Goal: Information Seeking & Learning: Learn about a topic

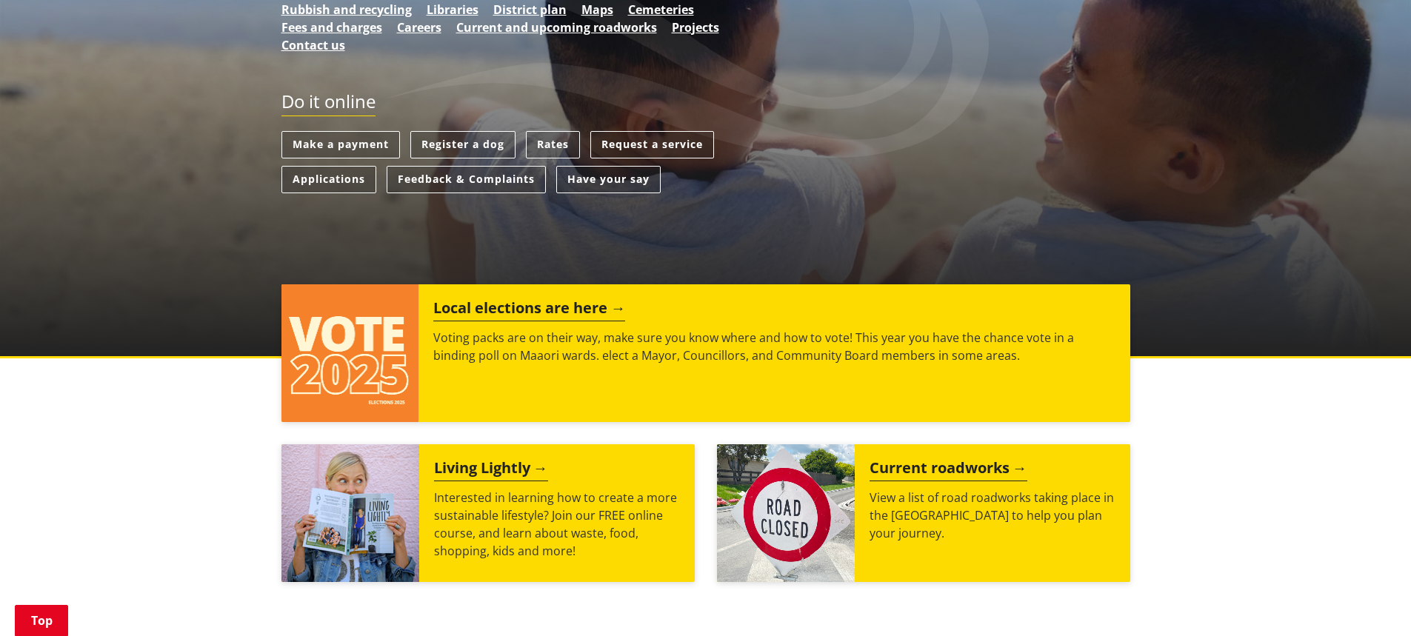
scroll to position [370, 0]
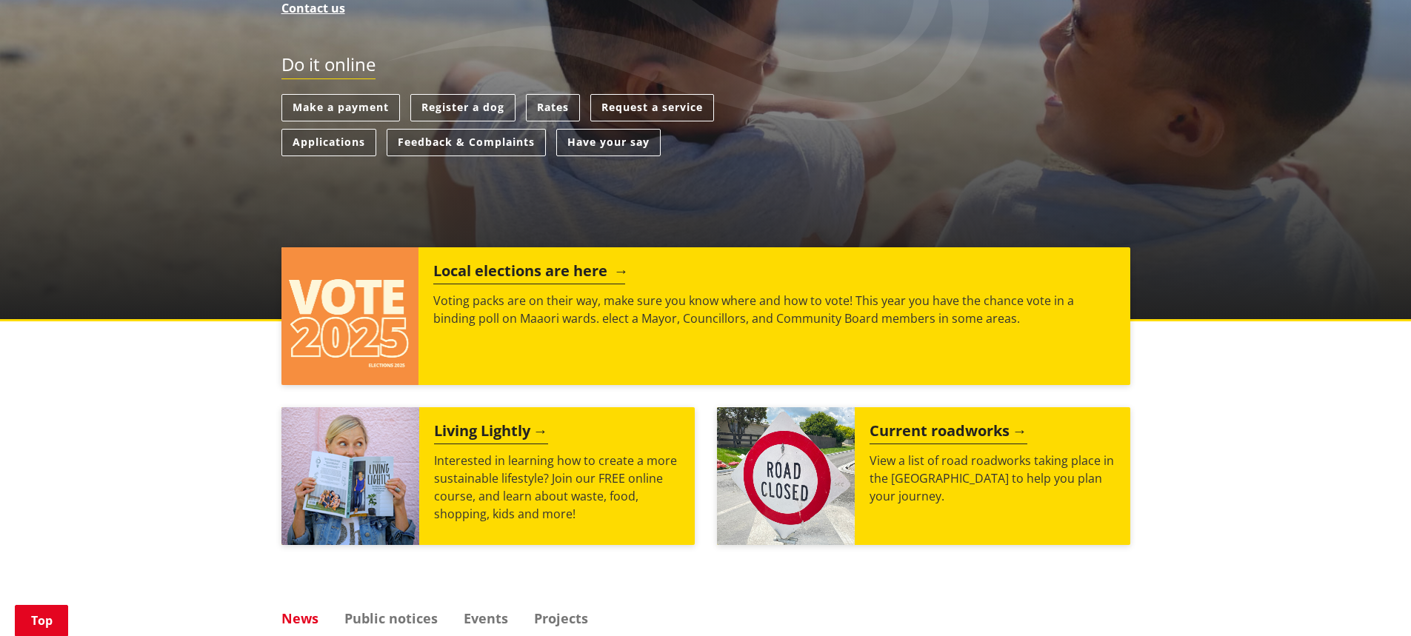
click at [569, 277] on h2 "Local elections are here" at bounding box center [529, 273] width 192 height 22
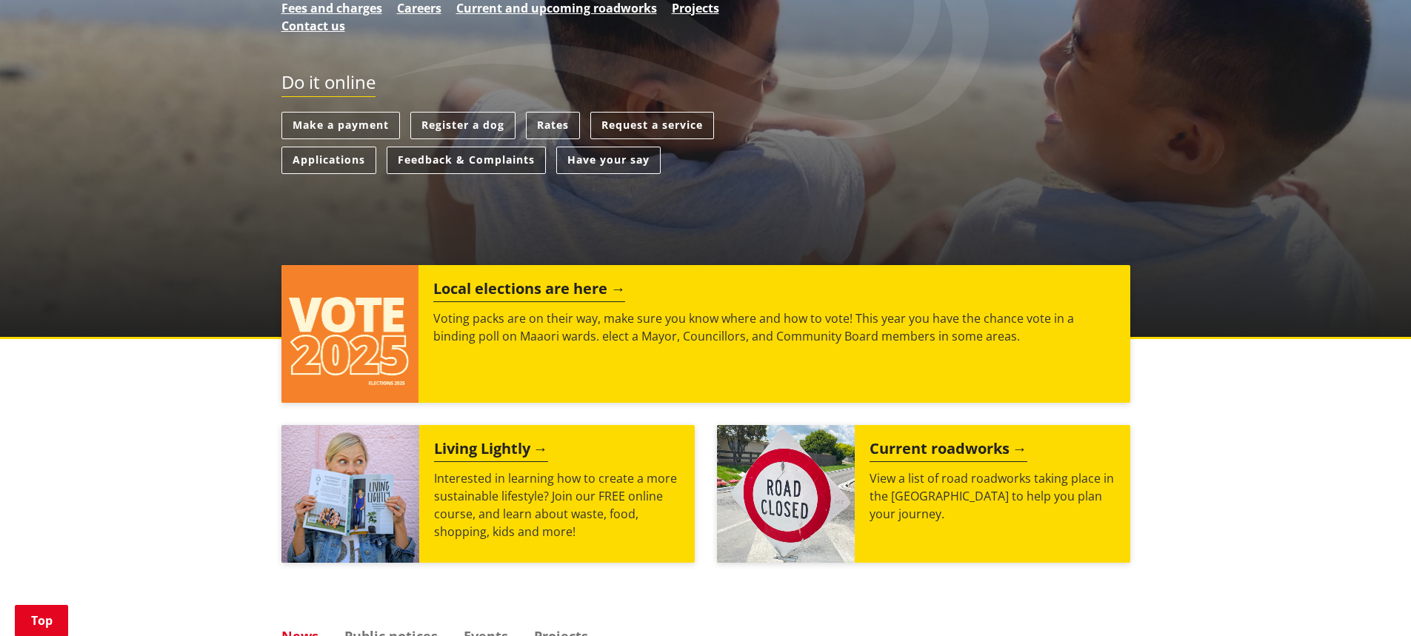
scroll to position [296, 0]
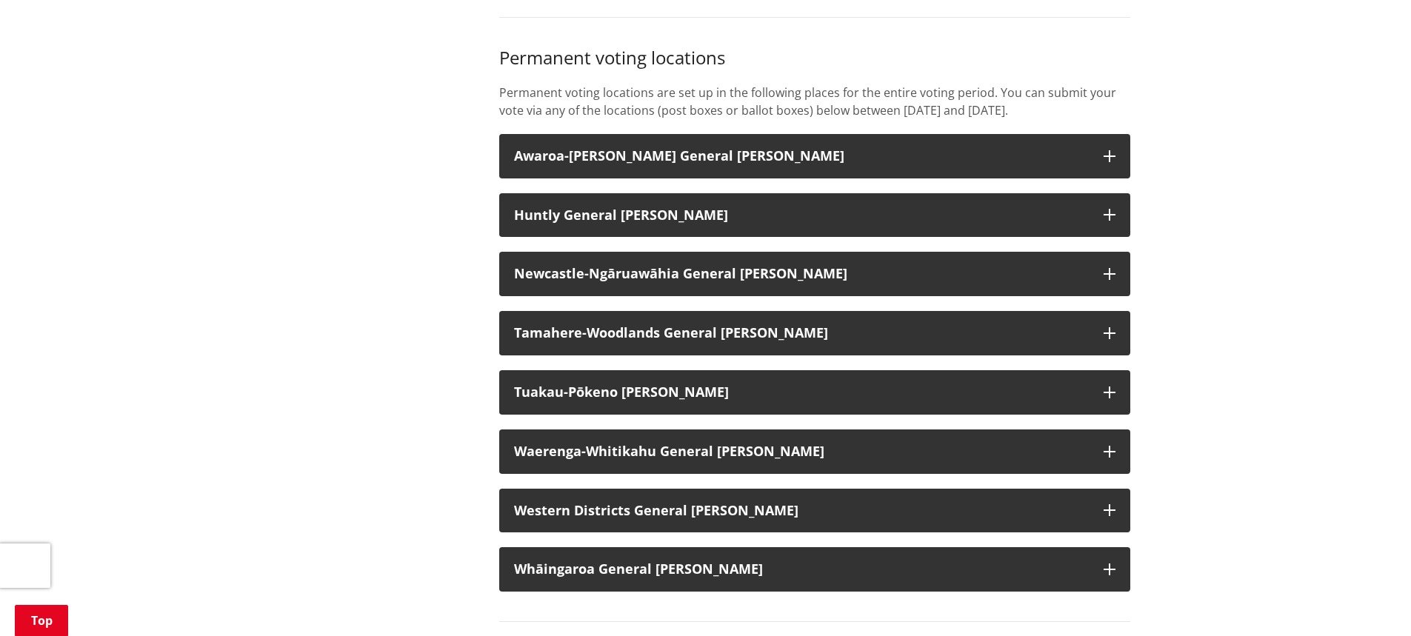
scroll to position [1185, 0]
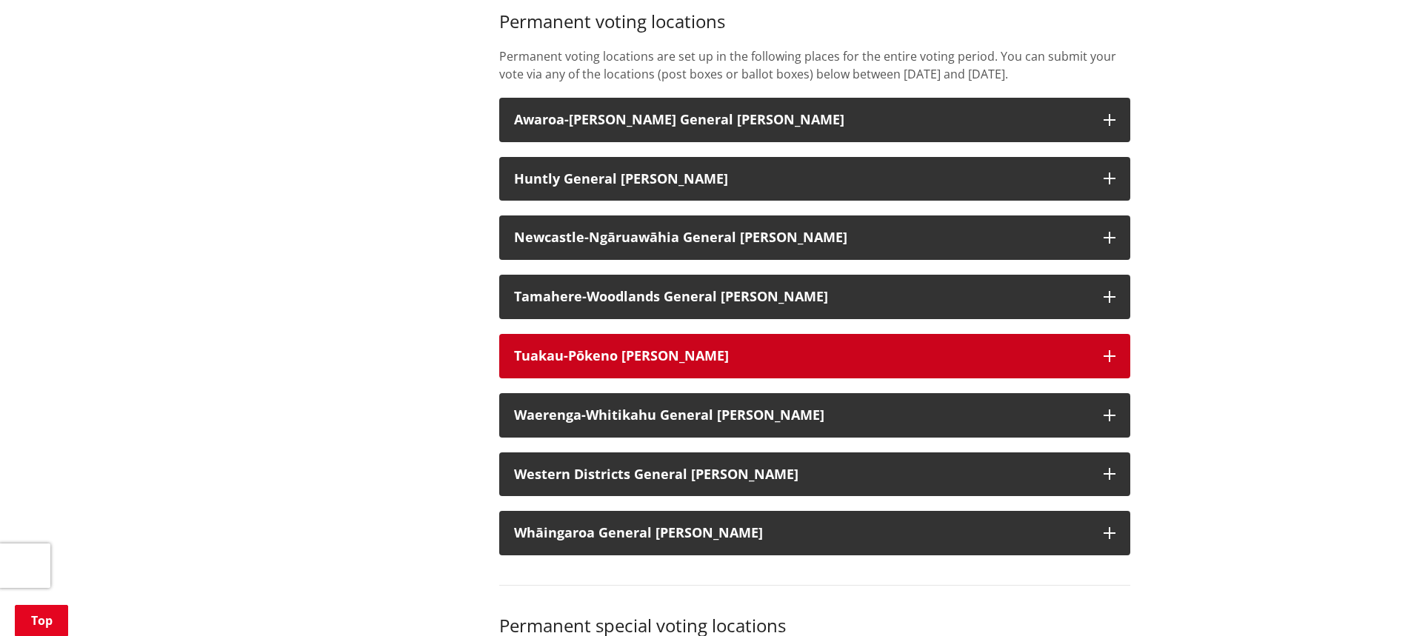
click at [1111, 362] on icon "button" at bounding box center [1110, 356] width 12 height 12
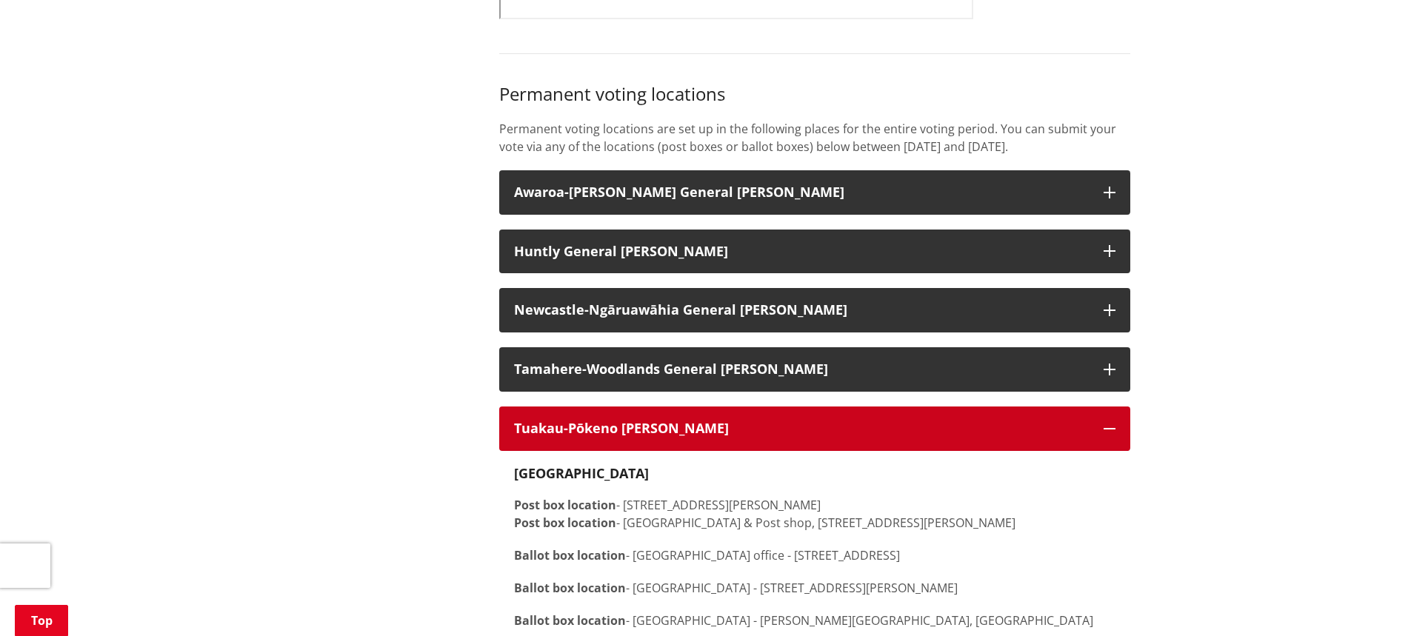
scroll to position [1111, 0]
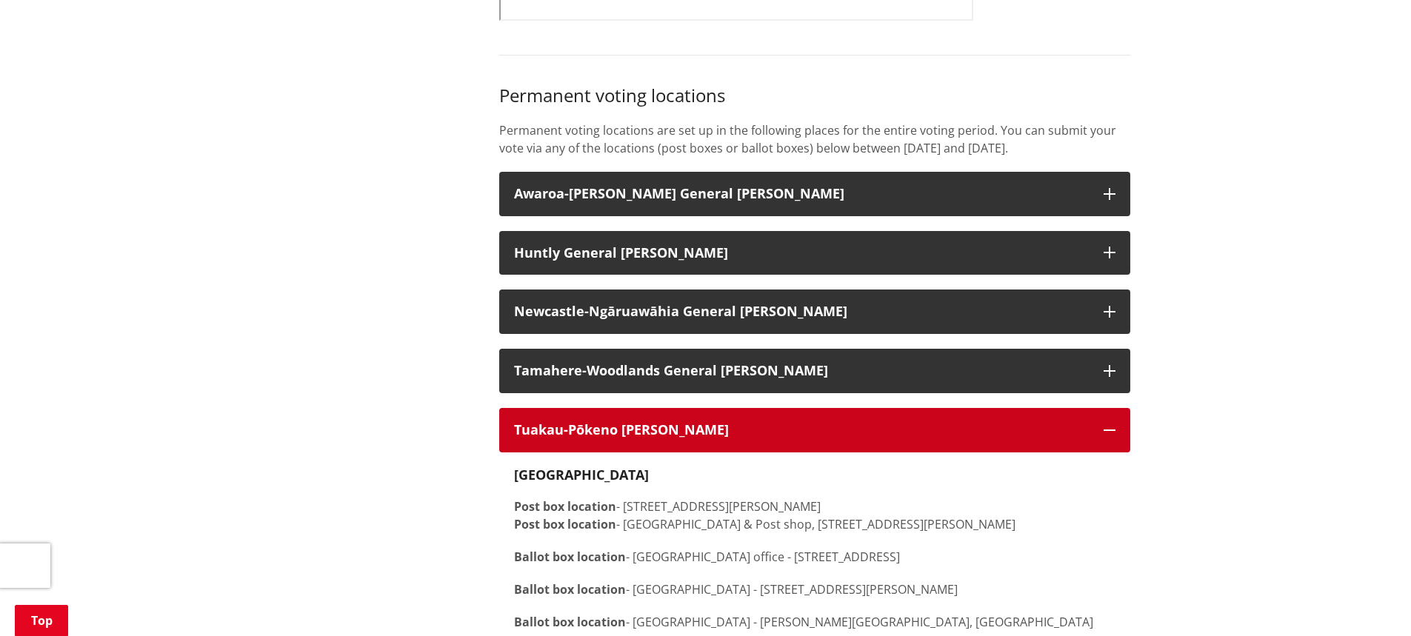
click at [1108, 436] on icon "button" at bounding box center [1110, 431] width 12 height 12
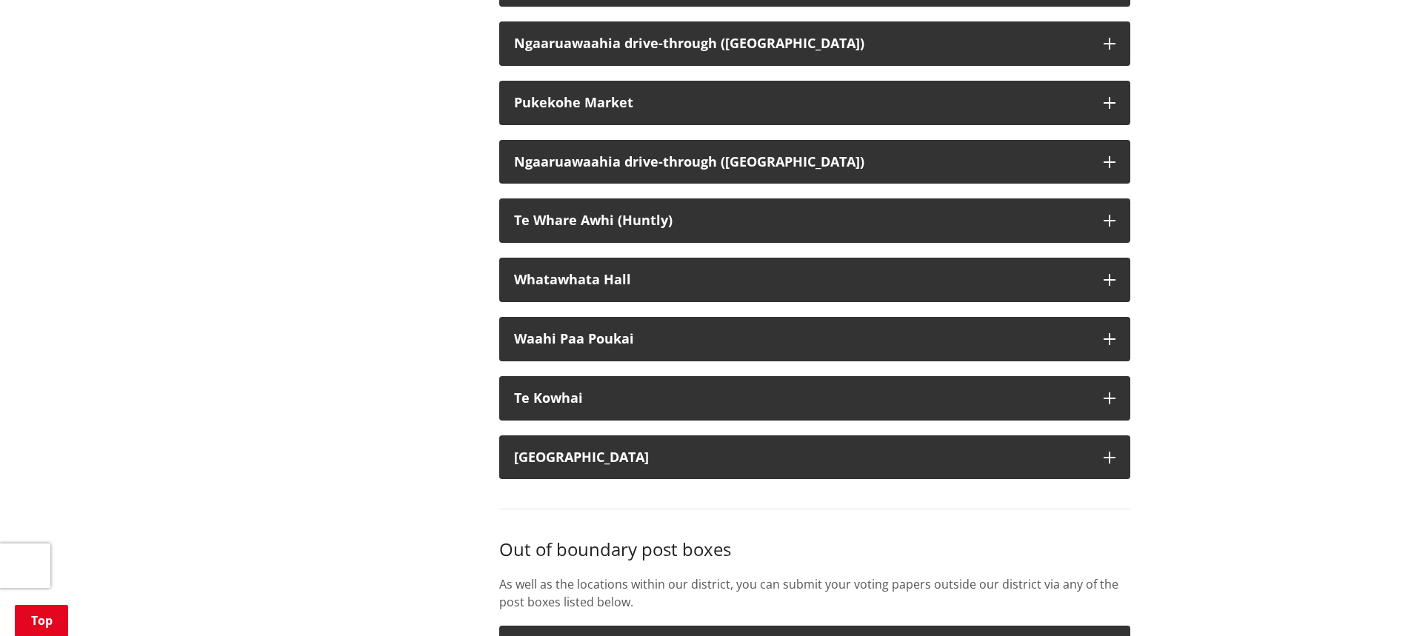
scroll to position [3482, 0]
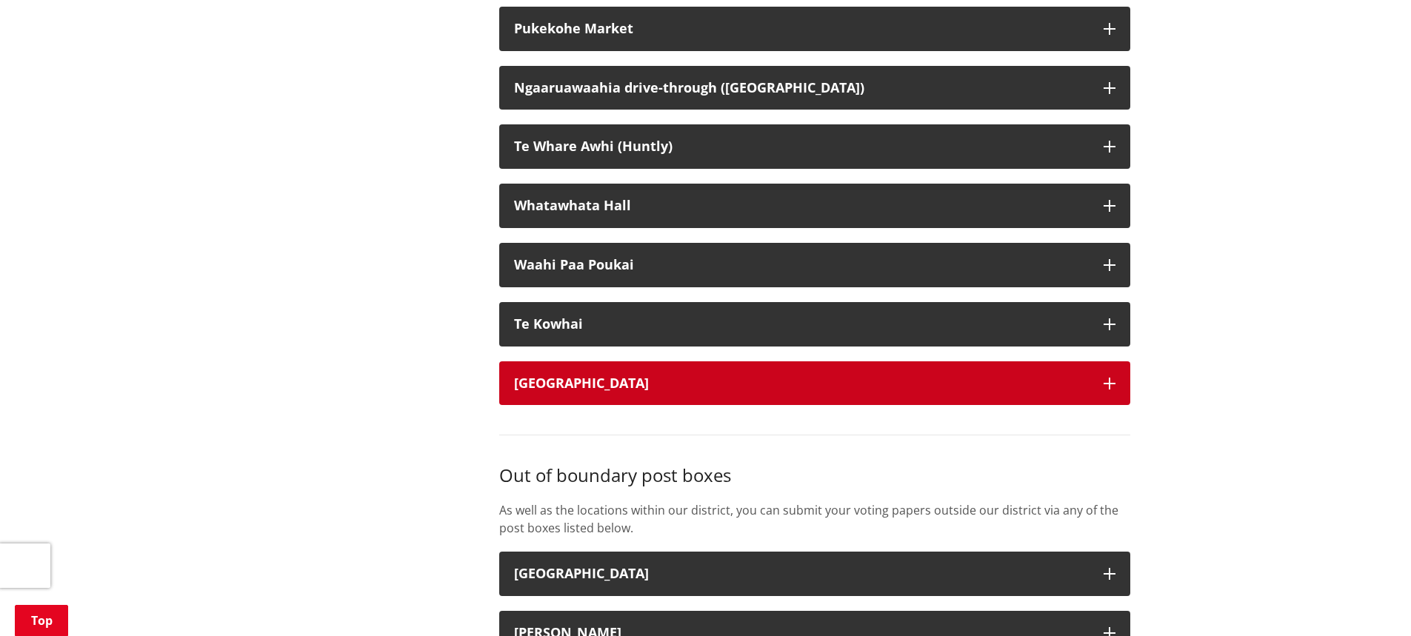
click at [1108, 390] on icon "button" at bounding box center [1110, 384] width 12 height 12
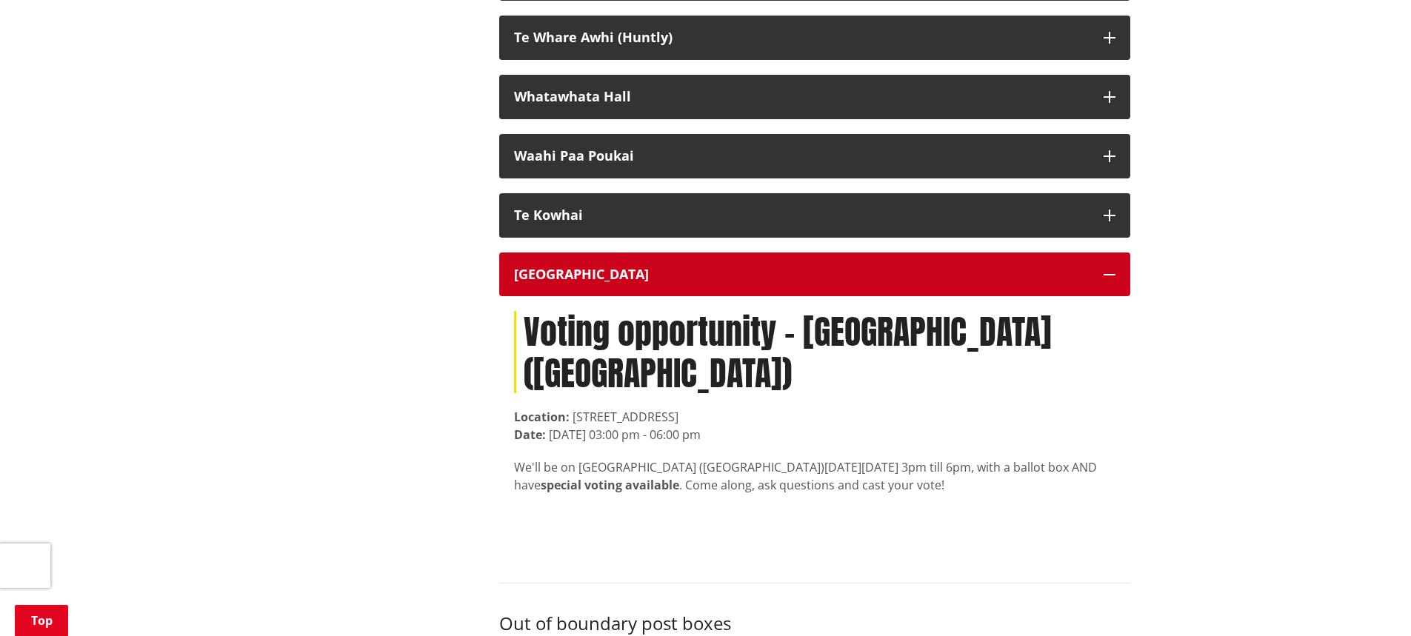
scroll to position [3630, 0]
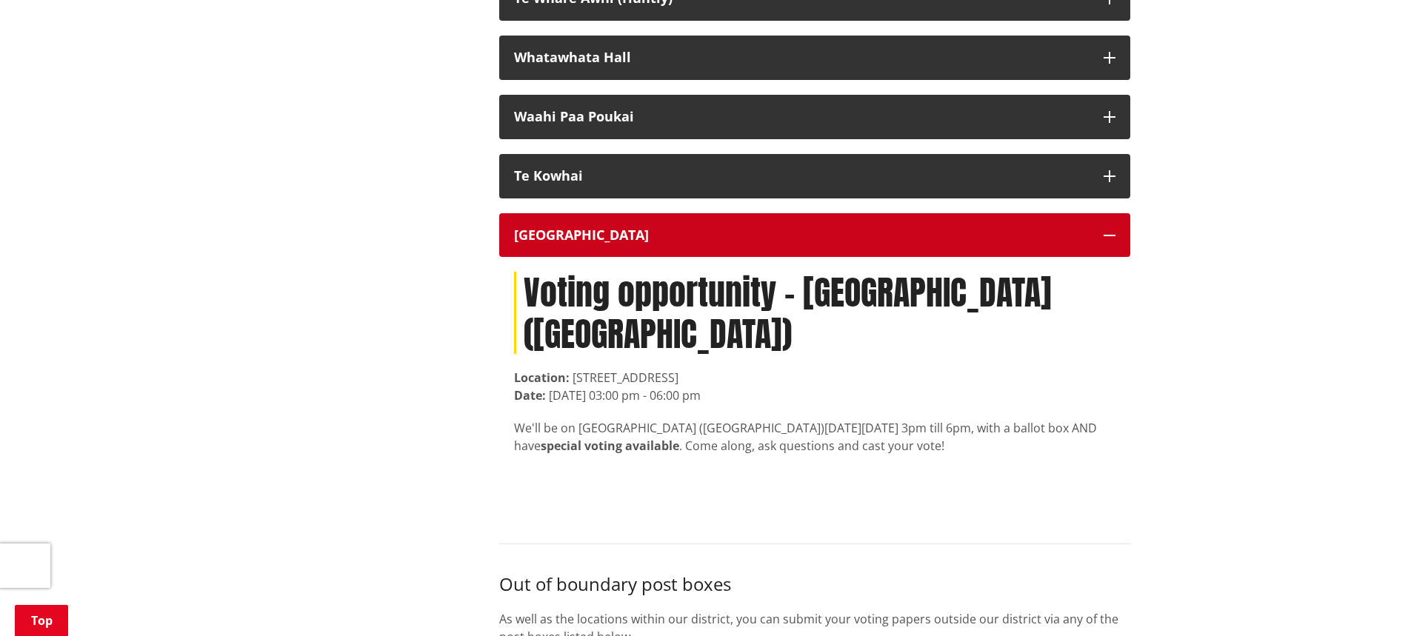
click at [1108, 242] on icon "button" at bounding box center [1110, 236] width 12 height 12
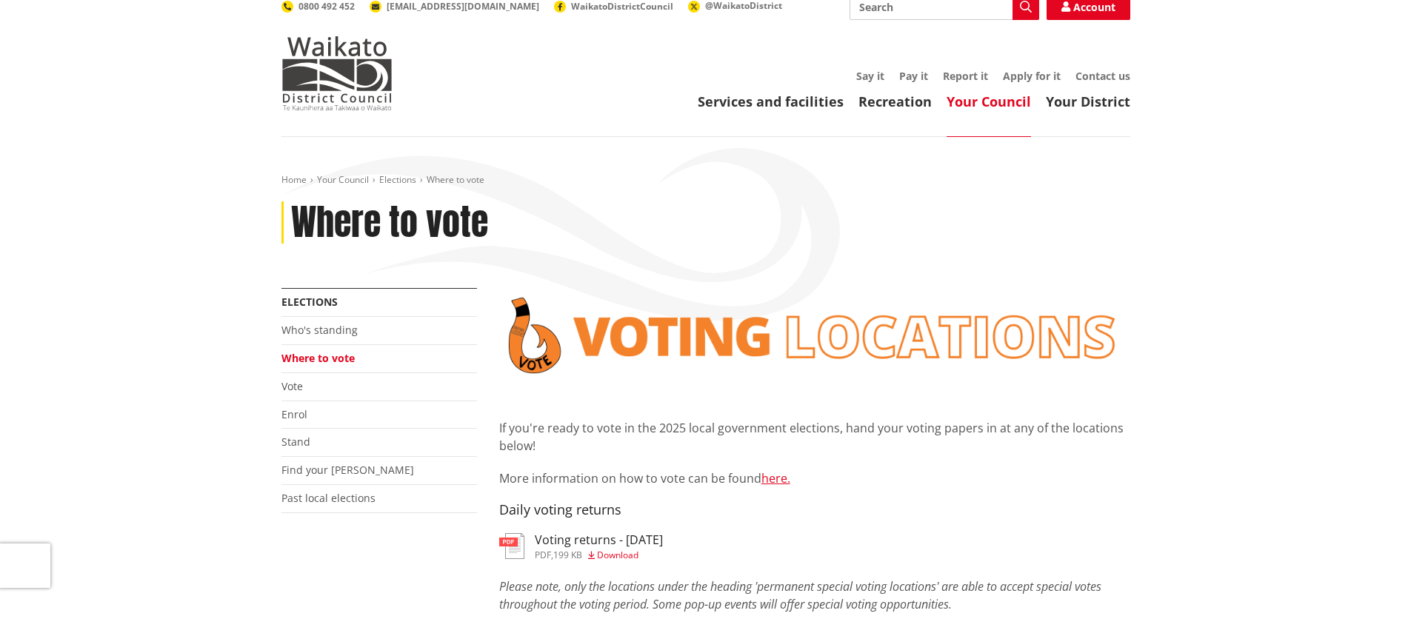
scroll to position [0, 0]
